Goal: Task Accomplishment & Management: Complete application form

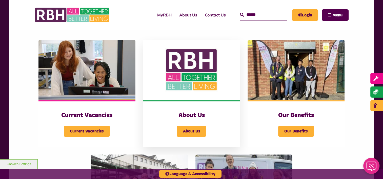
scroll to position [101, 0]
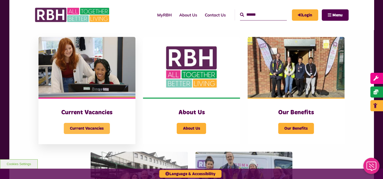
click at [87, 127] on span "Current Vacancies" at bounding box center [87, 128] width 46 height 11
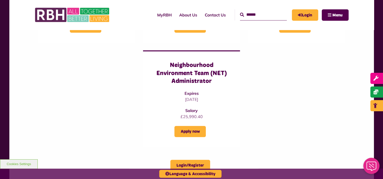
scroll to position [405, 0]
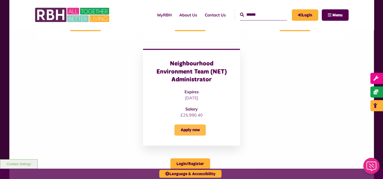
click at [185, 125] on link "Apply now" at bounding box center [189, 130] width 31 height 11
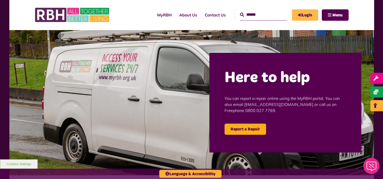
click at [303, 14] on link "Login" at bounding box center [305, 14] width 26 height 11
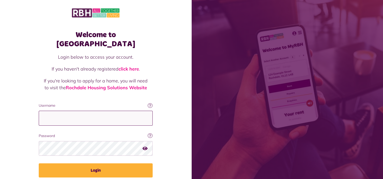
click at [80, 111] on input "Username" at bounding box center [96, 118] width 114 height 15
type input "**********"
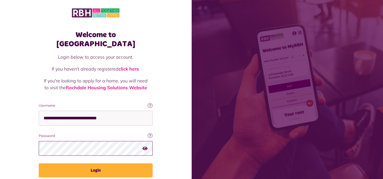
click at [39, 163] on button "Login" at bounding box center [96, 170] width 114 height 14
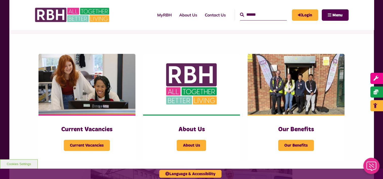
scroll to position [101, 0]
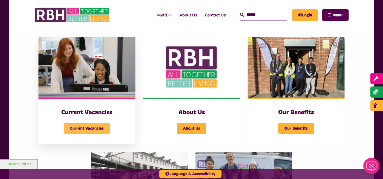
click at [78, 126] on span "Current Vacancies" at bounding box center [87, 128] width 46 height 11
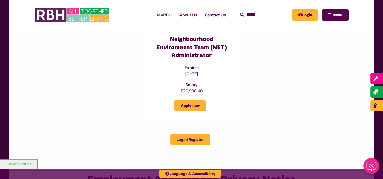
scroll to position [456, 0]
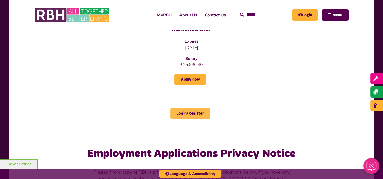
click at [182, 108] on link "Login/Register" at bounding box center [190, 113] width 40 height 11
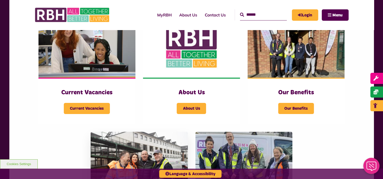
scroll to position [116, 0]
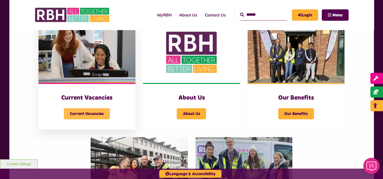
click at [90, 116] on span "Current Vacancies" at bounding box center [87, 113] width 46 height 11
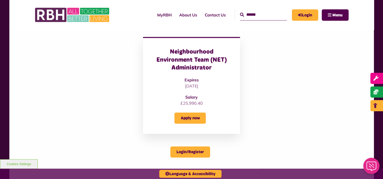
scroll to position [430, 0]
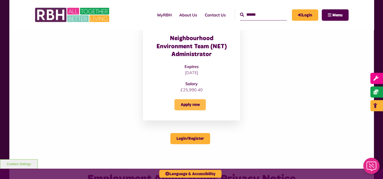
click at [186, 99] on link "Apply now" at bounding box center [189, 104] width 31 height 11
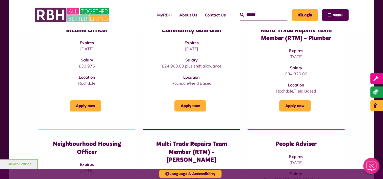
scroll to position [76, 0]
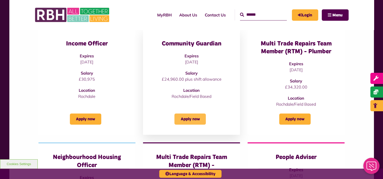
click at [190, 120] on link "Apply now" at bounding box center [189, 119] width 31 height 11
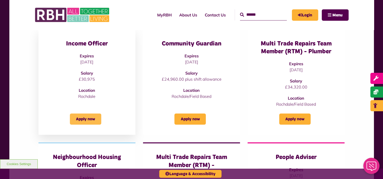
click at [88, 119] on link "Apply now" at bounding box center [85, 119] width 31 height 11
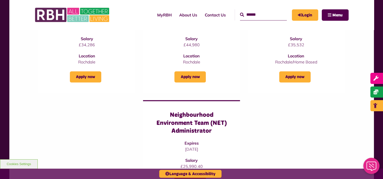
scroll to position [354, 0]
